Goal: Navigation & Orientation: Find specific page/section

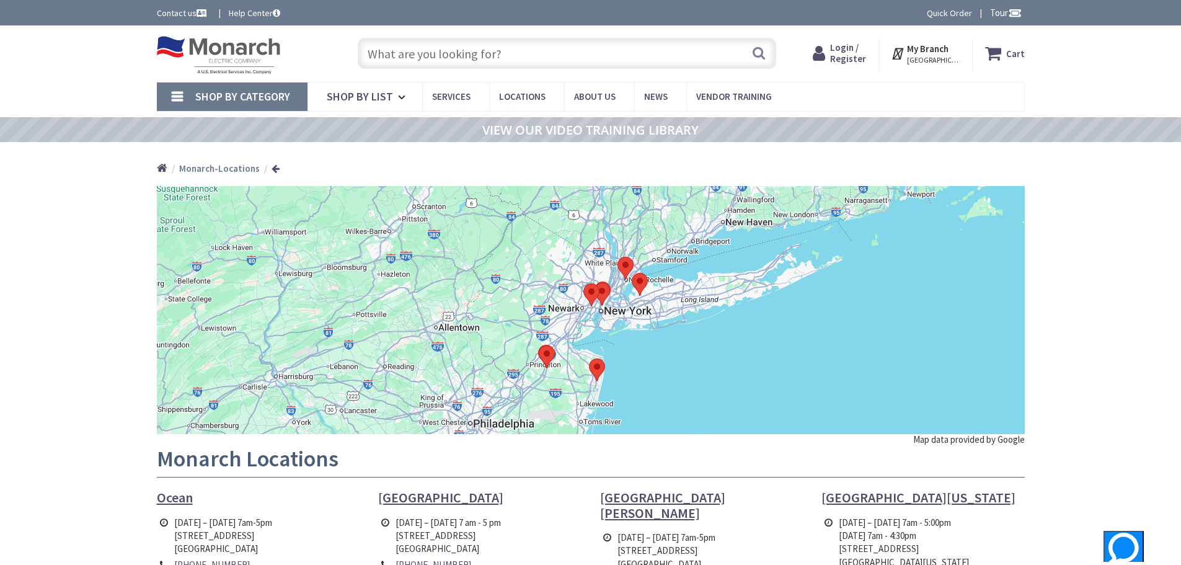
click at [257, 67] on img at bounding box center [219, 55] width 124 height 38
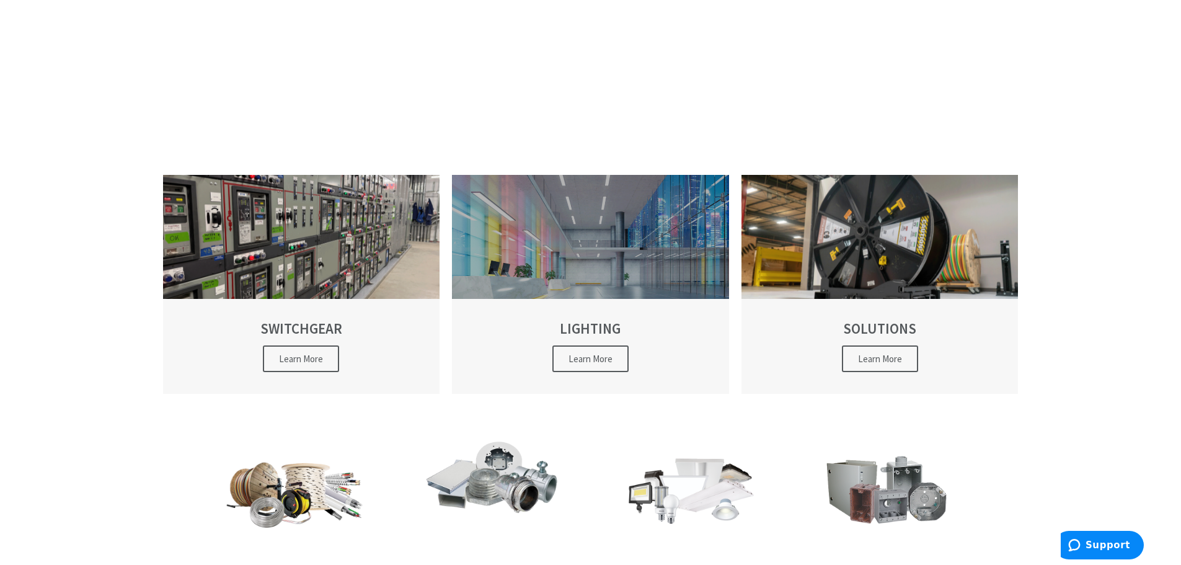
scroll to position [186, 0]
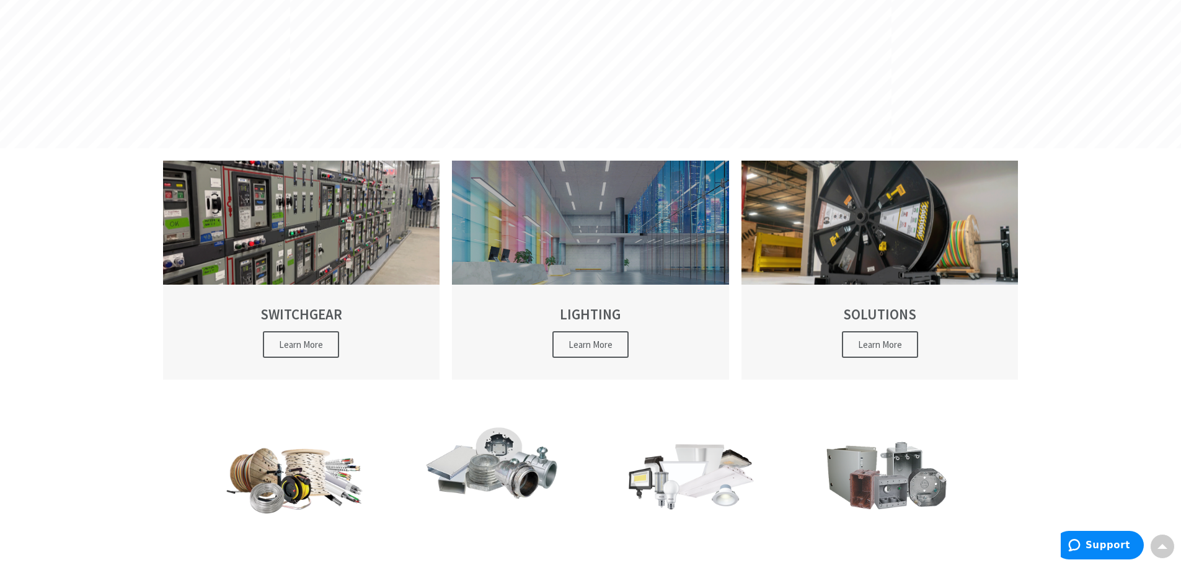
click at [598, 340] on span "Learn More" at bounding box center [591, 344] width 76 height 27
click at [599, 351] on span "Learn More" at bounding box center [591, 344] width 76 height 27
click at [611, 273] on div at bounding box center [590, 223] width 277 height 124
